Goal: Navigation & Orientation: Find specific page/section

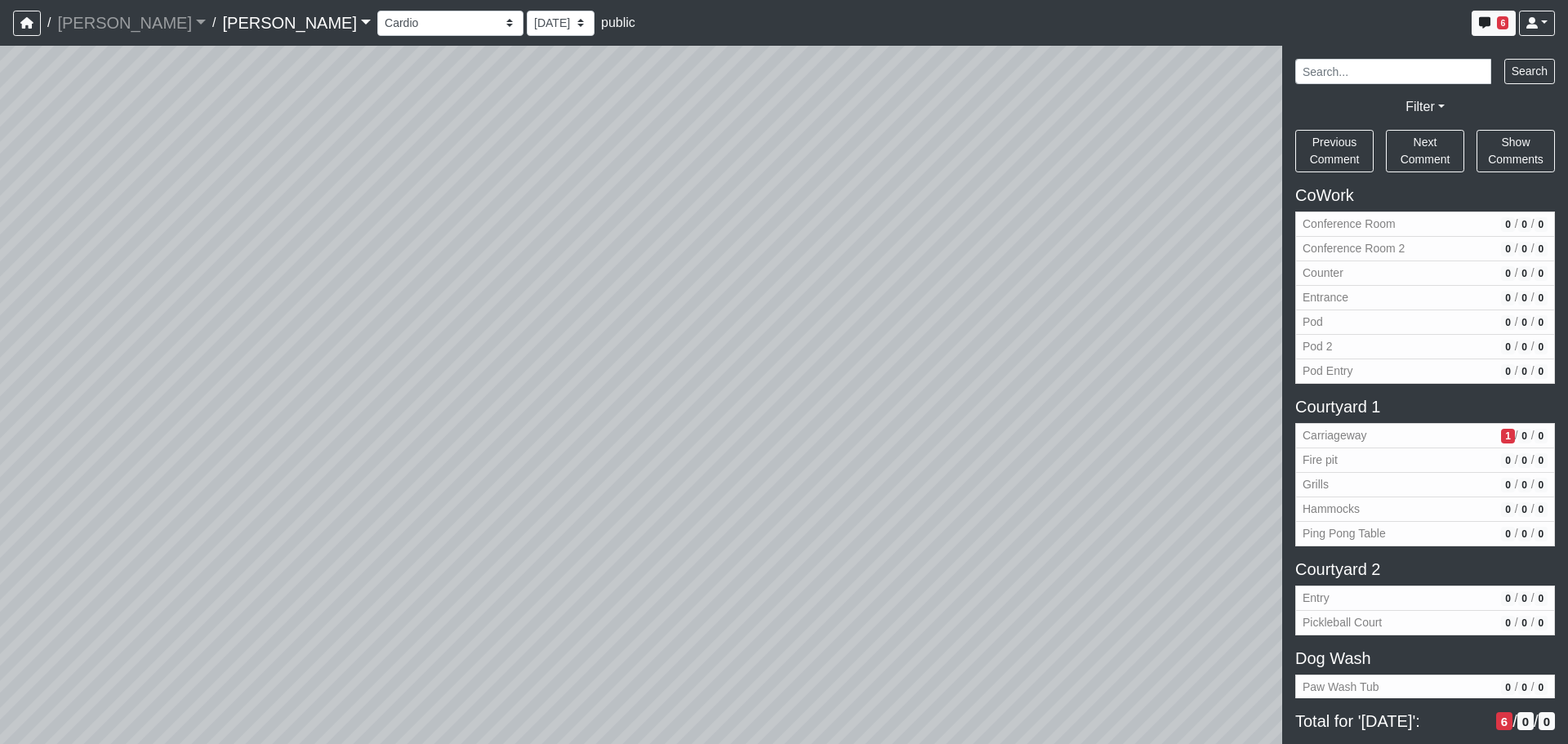
select select "crE15RyHj4F8cXnkqaeQuo"
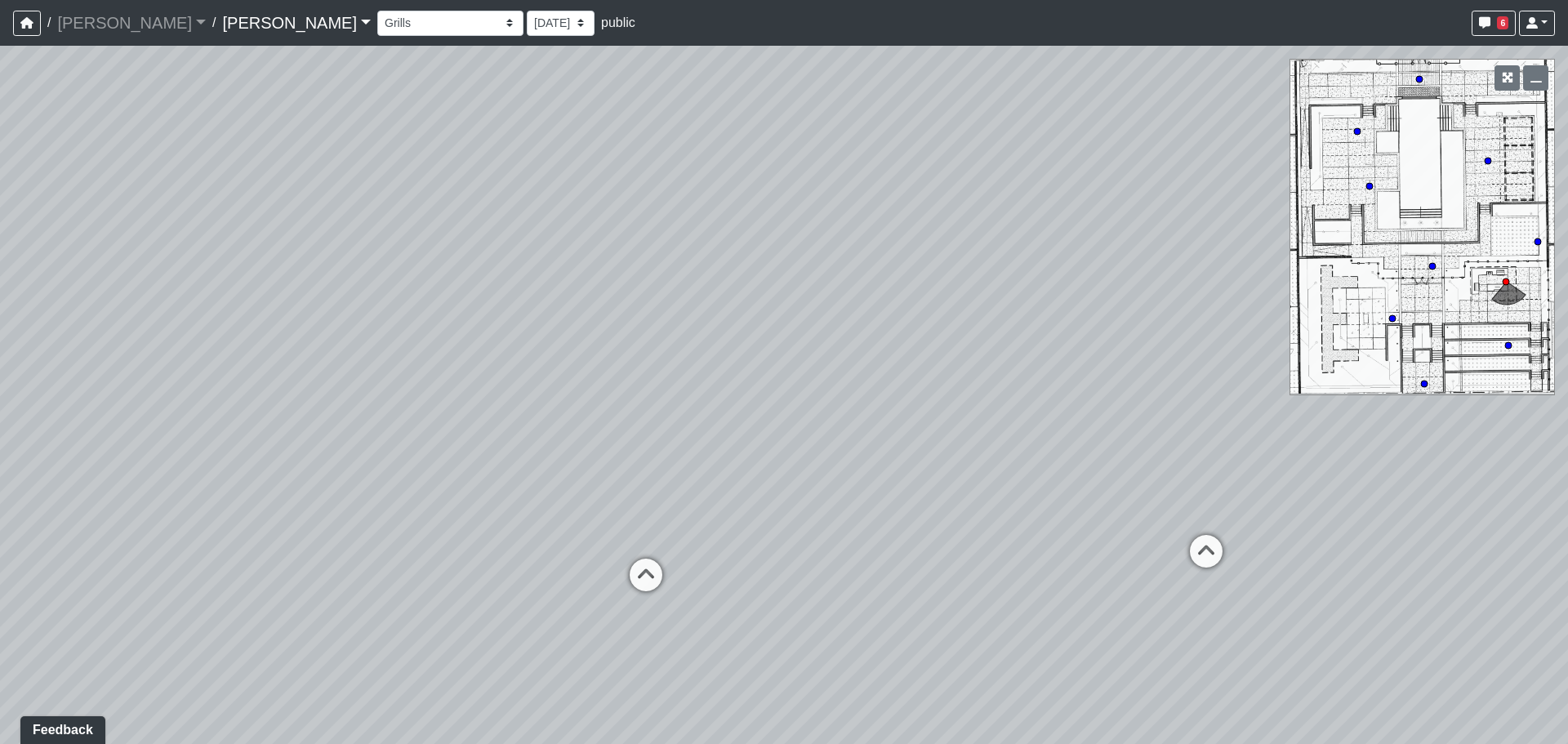
drag, startPoint x: 539, startPoint y: 279, endPoint x: 805, endPoint y: 154, distance: 293.9
click at [805, 154] on div "Loading... Third Level Seating Loading... Grass Loungers Loading... Pool Lounge…" at bounding box center [784, 394] width 1568 height 698
drag, startPoint x: 469, startPoint y: 236, endPoint x: 685, endPoint y: 178, distance: 223.7
click at [692, 177] on div "Loading... Third Level Seating Loading... Grass Loungers Loading... Pool Lounge…" at bounding box center [784, 394] width 1568 height 698
drag, startPoint x: 419, startPoint y: 229, endPoint x: 772, endPoint y: 212, distance: 353.4
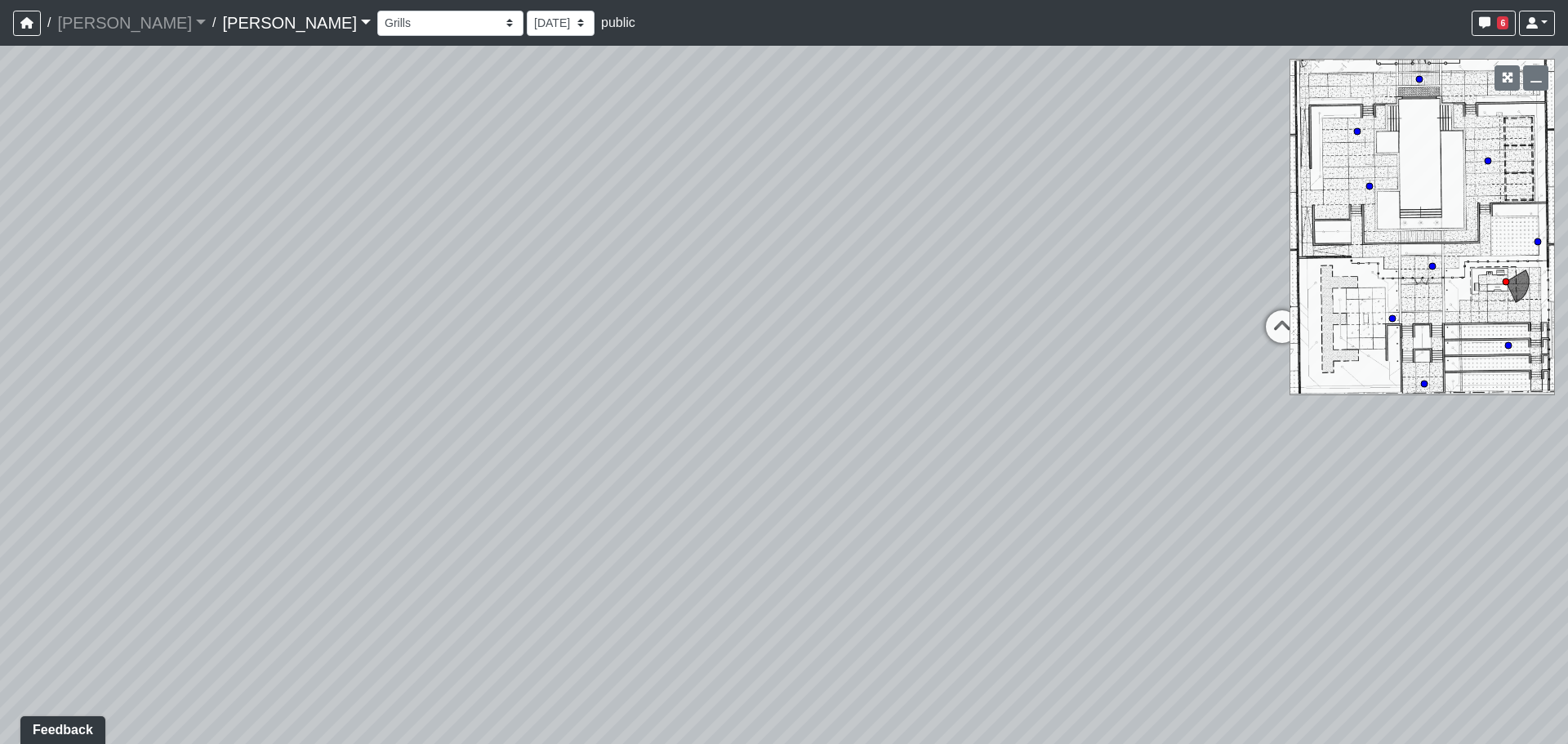
click at [772, 212] on div "Loading... Third Level Seating Loading... Grass Loungers Loading... Pool Lounge…" at bounding box center [784, 394] width 1568 height 698
drag, startPoint x: 477, startPoint y: 307, endPoint x: 563, endPoint y: 273, distance: 92.5
drag, startPoint x: 764, startPoint y: 225, endPoint x: 698, endPoint y: 335, distance: 128.3
click at [698, 335] on div "Loading... Third Level Seating Loading... Grass Loungers Loading... Pool Lounge…" at bounding box center [784, 394] width 1568 height 698
drag, startPoint x: 698, startPoint y: 334, endPoint x: 1177, endPoint y: 347, distance: 479.2
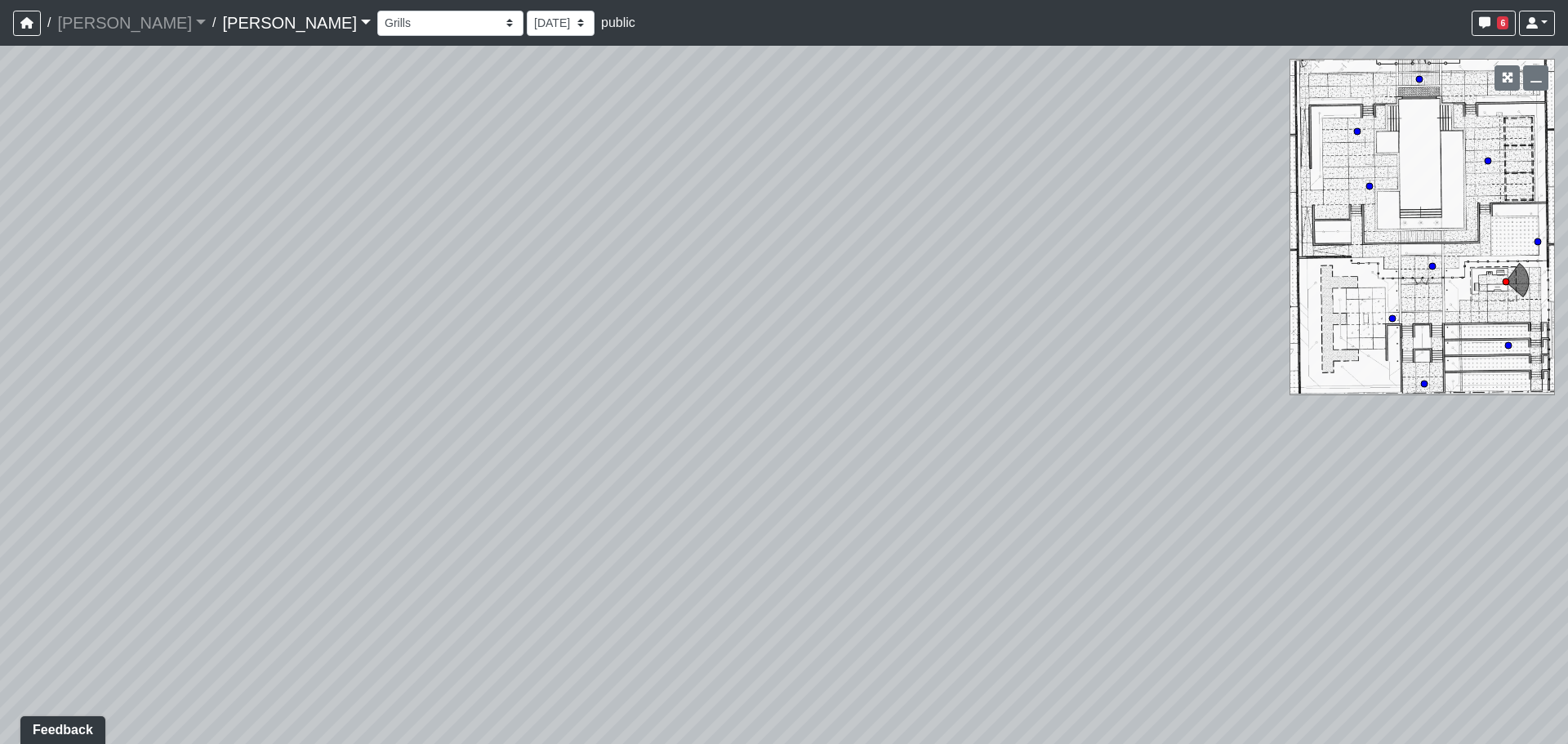
click at [1177, 347] on div "Loading... Third Level Seating Loading... Grass Loungers Loading... Pool Lounge…" at bounding box center [784, 394] width 1568 height 698
drag, startPoint x: 674, startPoint y: 340, endPoint x: 1213, endPoint y: 301, distance: 540.4
click at [1243, 298] on div "Loading... Third Level Seating Loading... Grass Loungers Loading... Pool Lounge…" at bounding box center [784, 394] width 1568 height 698
click at [1235, 316] on div "Loading... Third Level Seating Loading... Grass Loungers Loading... Pool Lounge…" at bounding box center [784, 394] width 1568 height 698
drag, startPoint x: 1081, startPoint y: 308, endPoint x: 1067, endPoint y: 305, distance: 14.3
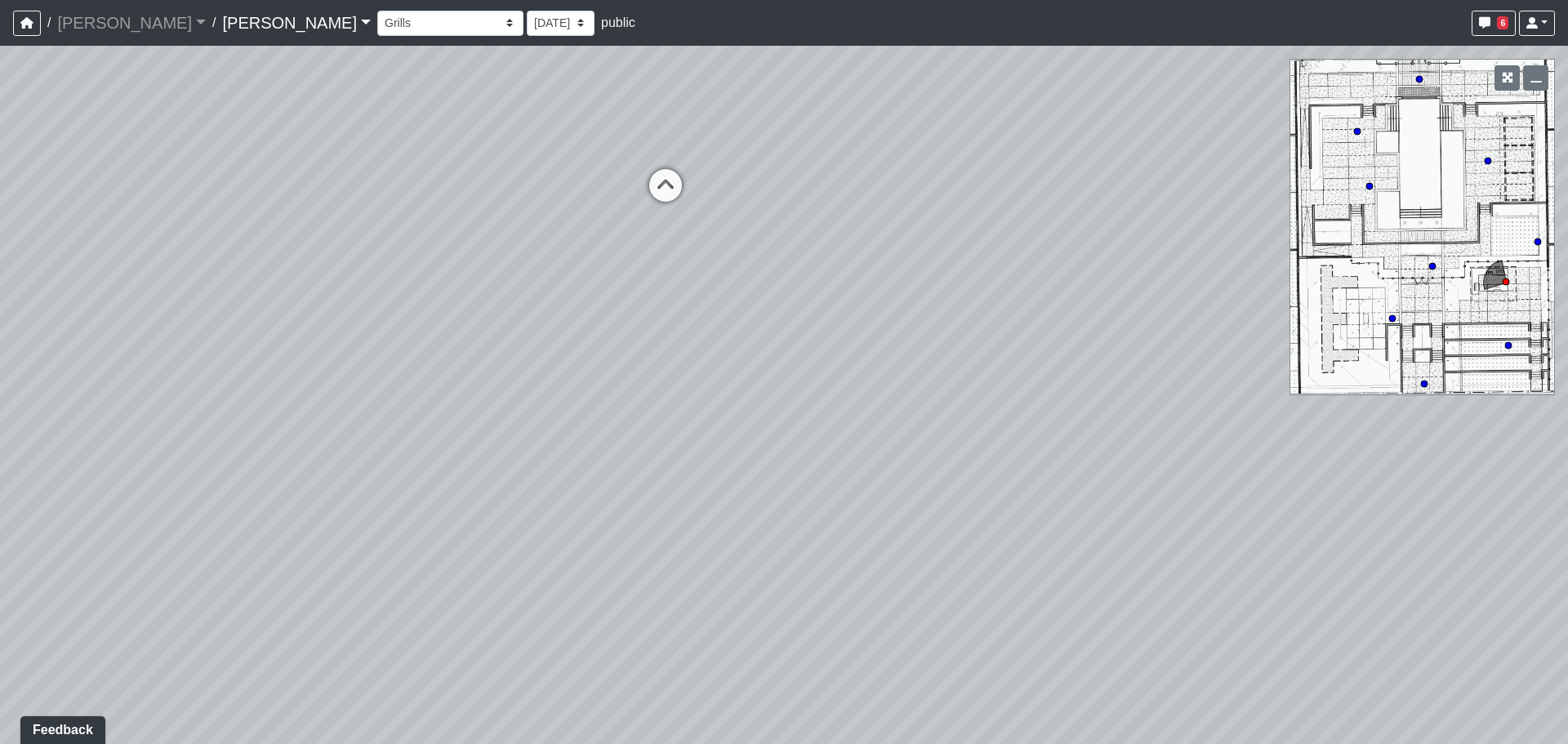
click at [1070, 305] on div "Loading... Third Level Seating Loading... Grass Loungers Loading... Pool Lounge…" at bounding box center [784, 394] width 1568 height 698
drag, startPoint x: 852, startPoint y: 303, endPoint x: 847, endPoint y: 329, distance: 26.5
click at [847, 329] on div "Loading... Third Level Seating Loading... Grass Loungers Loading... Pool Lounge…" at bounding box center [784, 394] width 1568 height 698
click at [651, 336] on div "Loading... Third Level Seating Loading... Grass Loungers Loading... Pool Lounge…" at bounding box center [784, 394] width 1568 height 698
drag, startPoint x: 769, startPoint y: 314, endPoint x: 816, endPoint y: 327, distance: 48.8
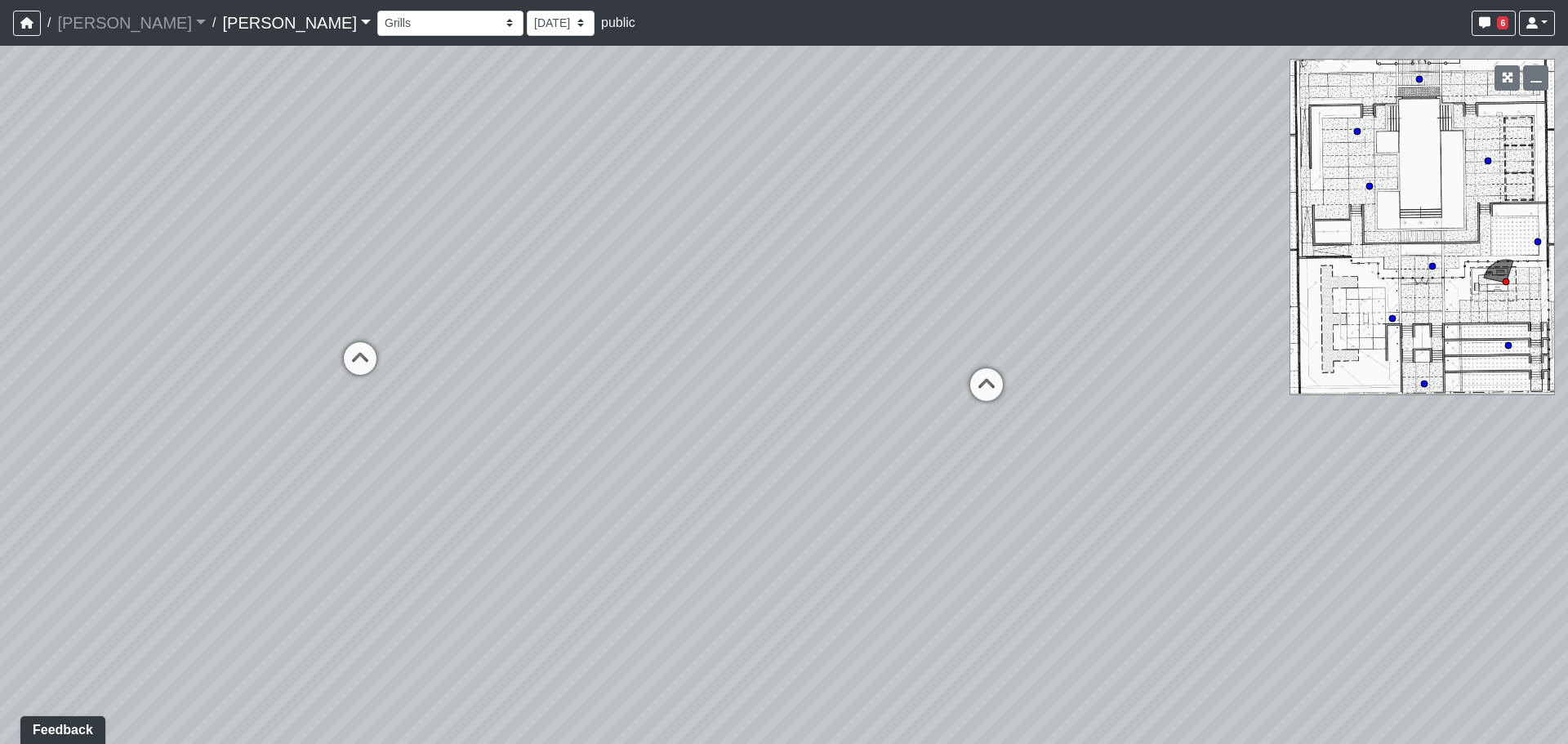
click at [770, 314] on div "Loading... Third Level Seating Loading... Grass Loungers Loading... Pool Lounge…" at bounding box center [784, 394] width 1568 height 698
drag, startPoint x: 920, startPoint y: 369, endPoint x: 949, endPoint y: 372, distance: 29.2
click at [927, 370] on div "Loading... Third Level Seating Loading... Grass Loungers Loading... Pool Lounge…" at bounding box center [784, 394] width 1568 height 698
click at [964, 376] on div "Loading... Third Level Seating Loading... Grass Loungers Loading... Pool Lounge…" at bounding box center [784, 394] width 1568 height 698
click at [998, 386] on icon at bounding box center [998, 398] width 49 height 49
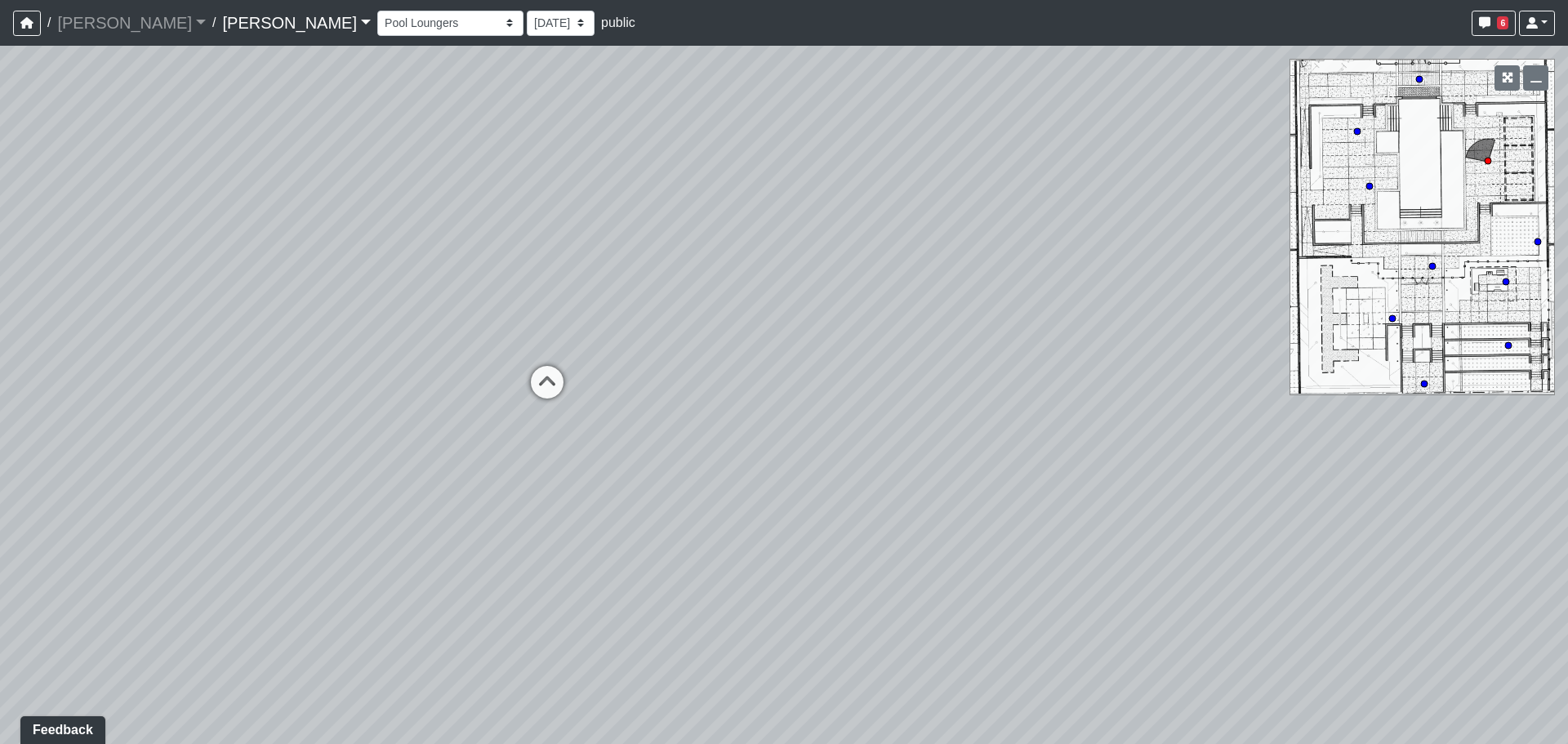
click at [951, 273] on div "Loading... Third Level Seating Loading... Grass Loungers Loading... Pool Lounge…" at bounding box center [784, 394] width 1568 height 698
click at [436, 388] on div "Loading... Third Level Seating Loading... Grass Loungers Loading... Pool Lounge…" at bounding box center [784, 394] width 1568 height 698
click at [487, 382] on div "Loading... Third Level Seating Loading... Grass Loungers Loading... Pool Lounge…" at bounding box center [784, 394] width 1568 height 698
click at [377, 15] on select "Conference Room Conference Room 2 Counter Entrance Pod Pod 2 Pod Entry Carriage…" at bounding box center [450, 24] width 146 height 25
click at [377, 16] on select "Conference Room Conference Room 2 Counter Entrance Pod Pod 2 Pod Entry Carriage…" at bounding box center [450, 24] width 146 height 25
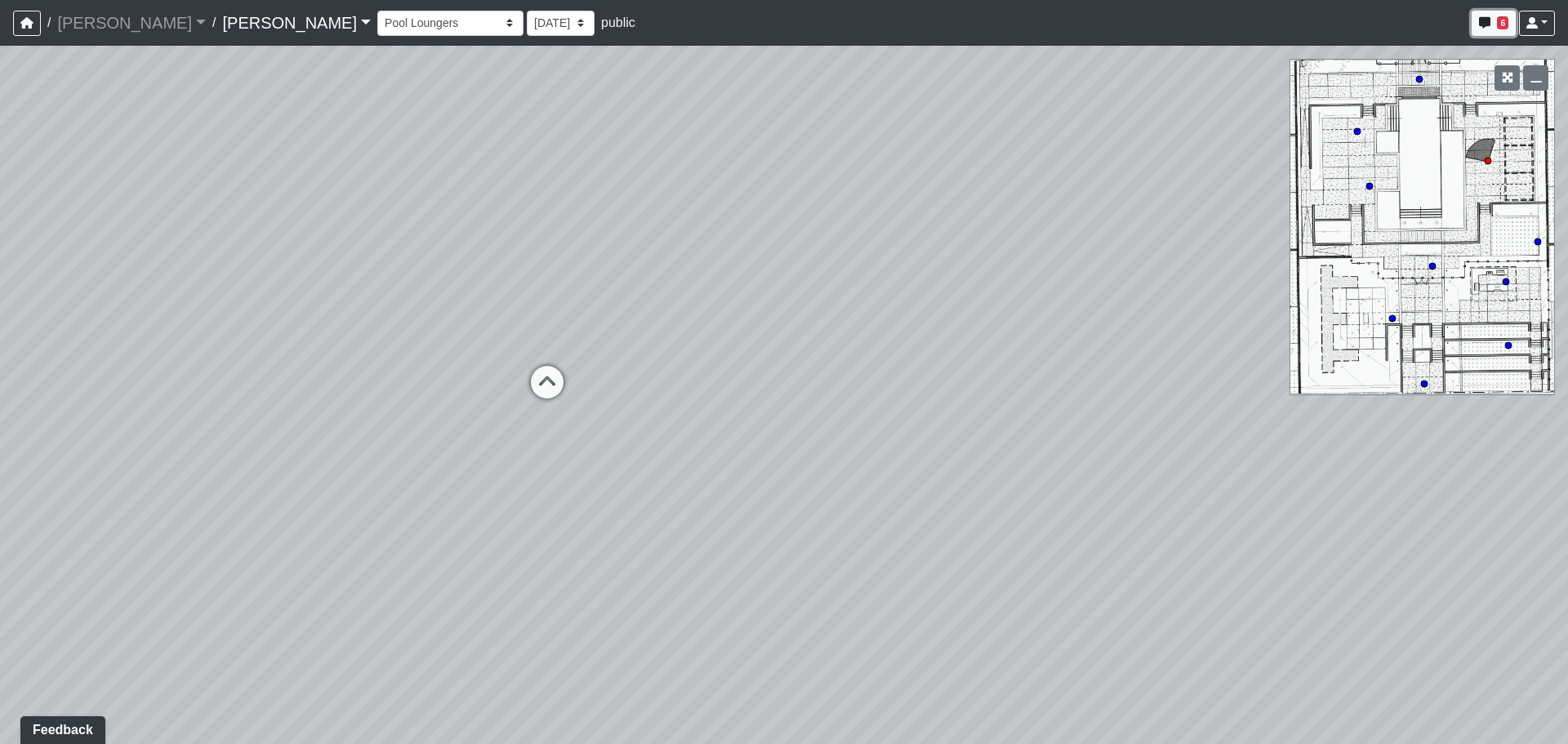
click at [1512, 27] on button "6" at bounding box center [1493, 24] width 44 height 25
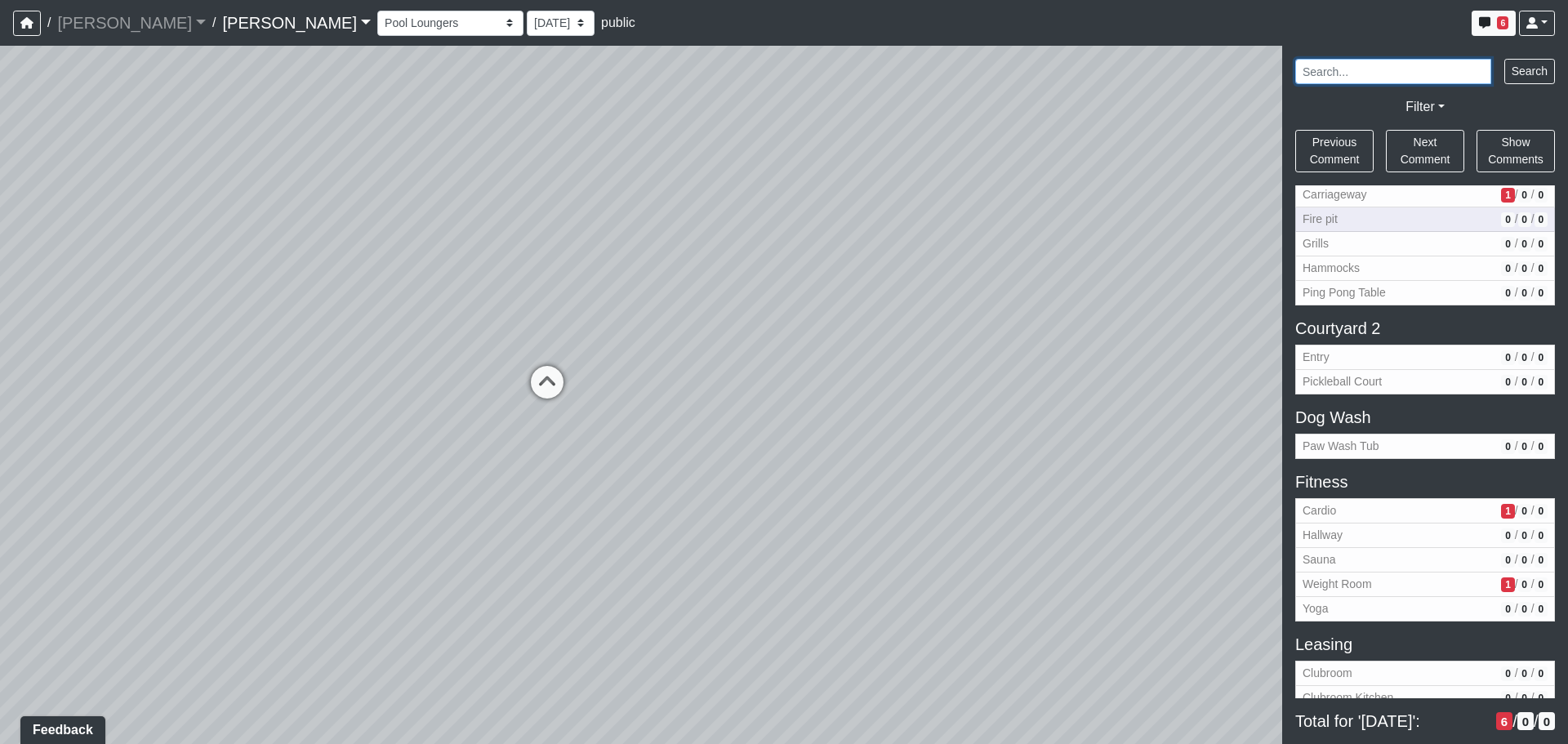
scroll to position [245, 0]
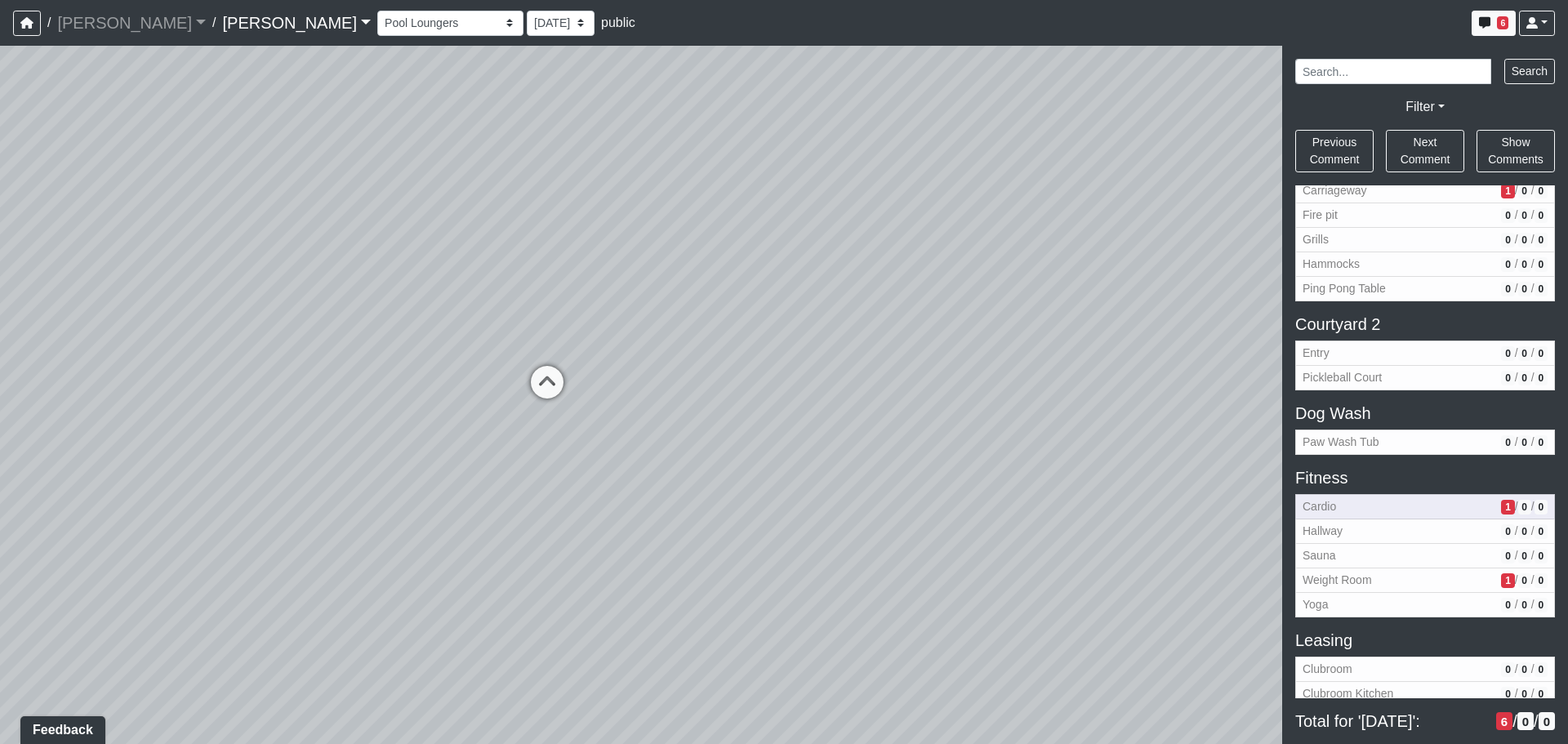
click at [1407, 509] on span "Cardio" at bounding box center [1399, 506] width 192 height 17
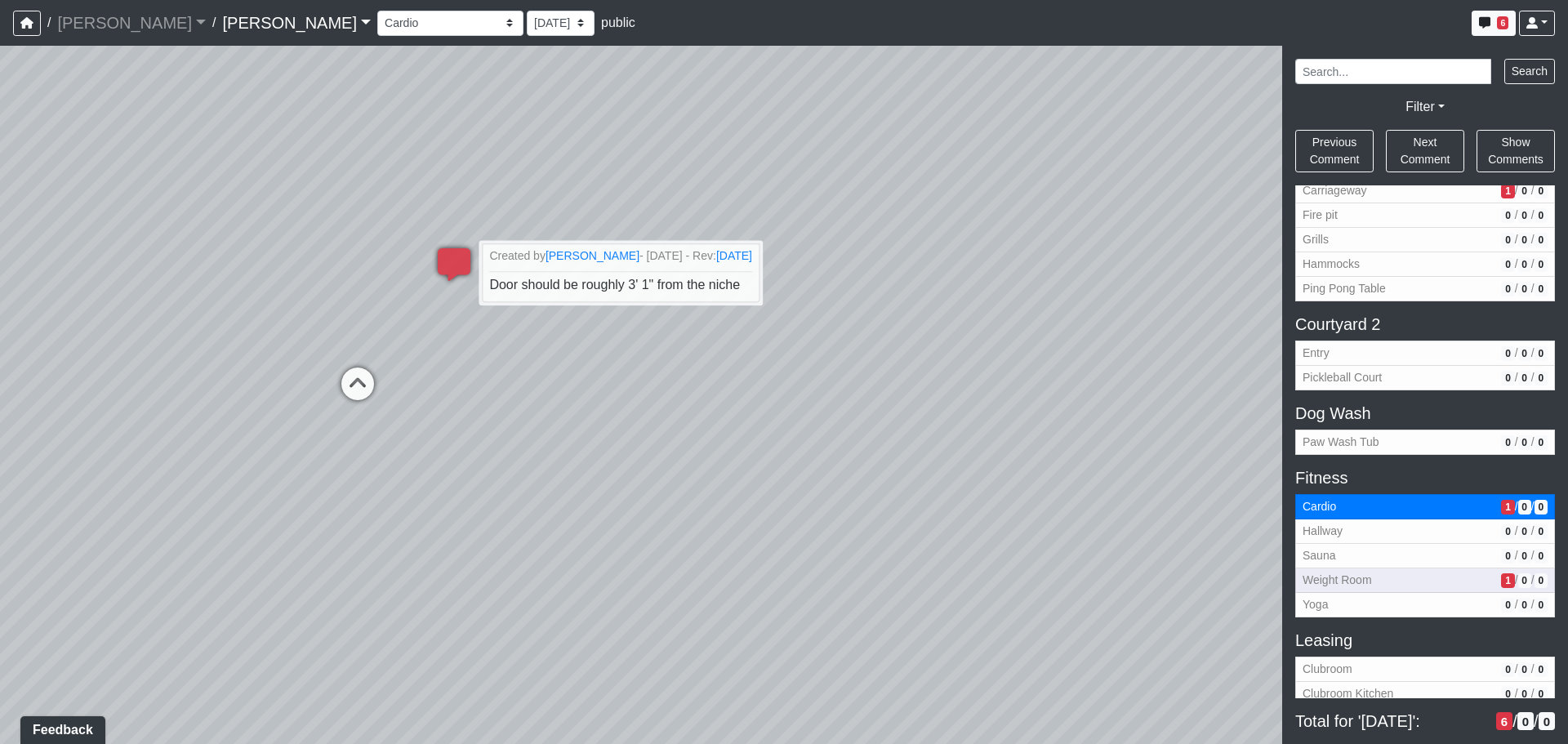
click at [1410, 576] on span "Weight Room" at bounding box center [1399, 579] width 192 height 17
select select "fJc5aKiMUiMaQk47ZdTTUU"
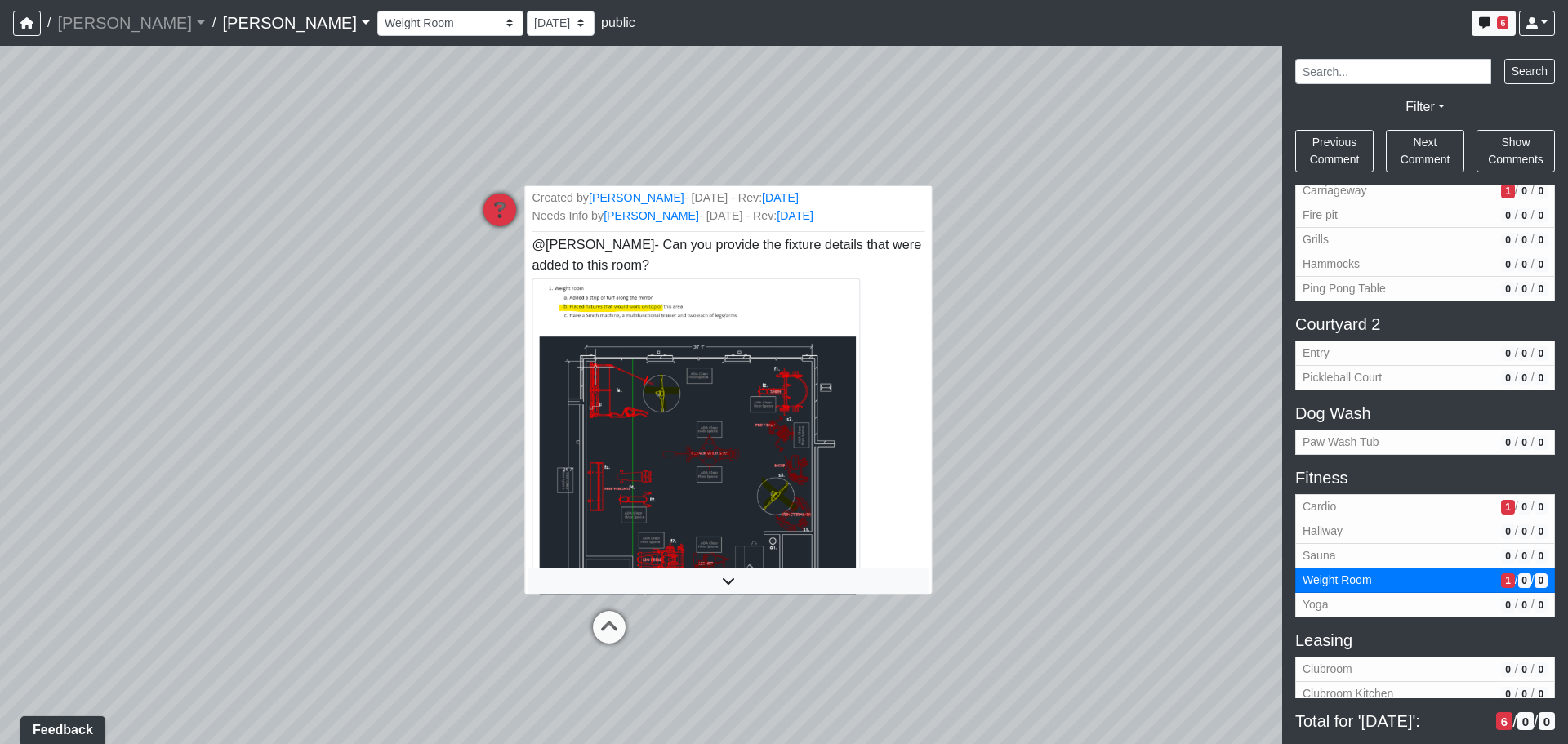
click at [712, 417] on img at bounding box center [696, 444] width 328 height 331
click at [604, 201] on link "[PERSON_NAME]" at bounding box center [636, 199] width 96 height 13
click at [618, 199] on link "[PERSON_NAME]" at bounding box center [636, 199] width 96 height 13
